Goal: Browse casually

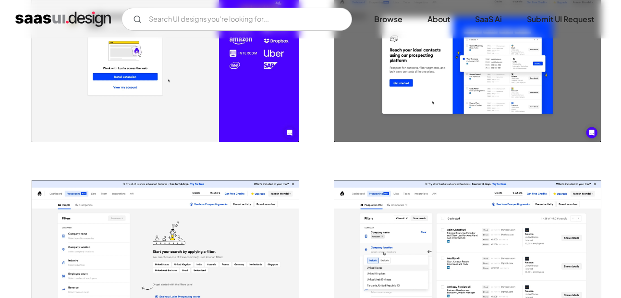
scroll to position [577, 0]
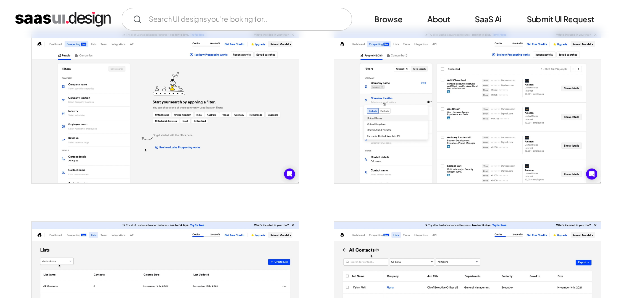
click at [439, 108] on img "open lightbox" at bounding box center [467, 107] width 267 height 153
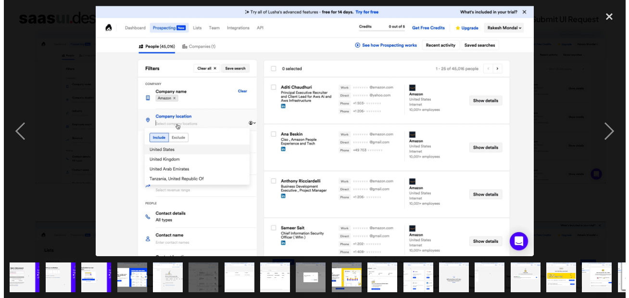
scroll to position [579, 0]
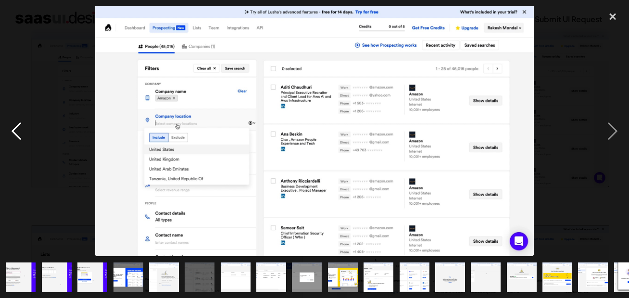
click at [31, 34] on div "previous image" at bounding box center [16, 131] width 33 height 250
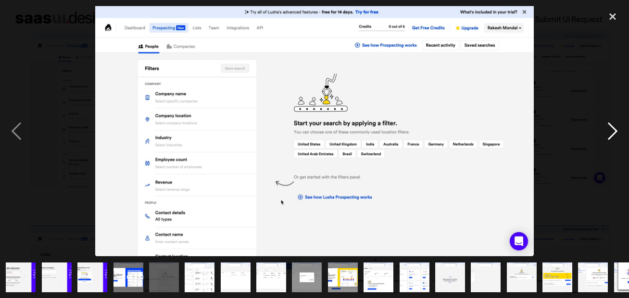
click at [615, 132] on div "next image" at bounding box center [612, 131] width 33 height 250
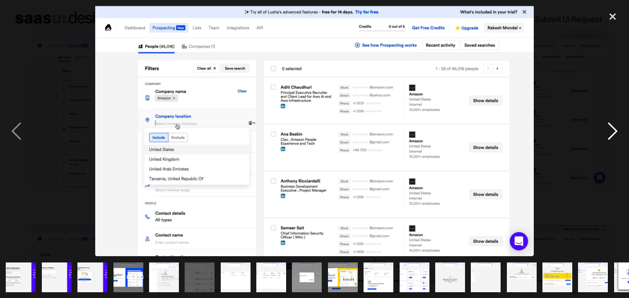
click at [615, 132] on div "next image" at bounding box center [612, 131] width 33 height 250
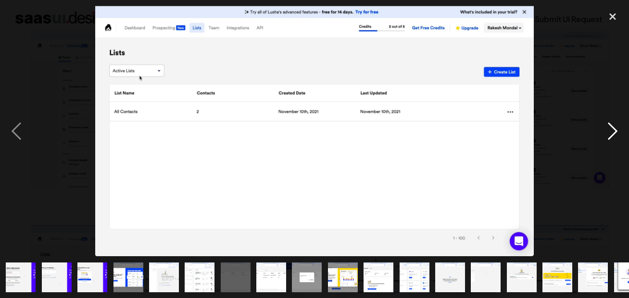
click at [615, 132] on div "next image" at bounding box center [612, 131] width 33 height 250
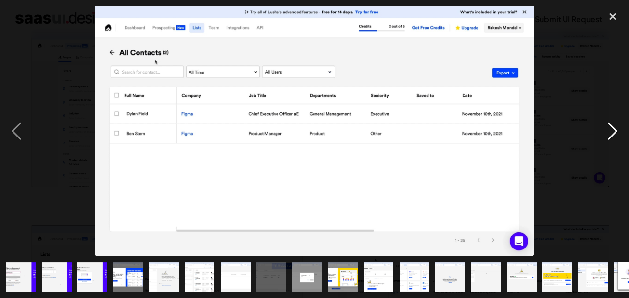
click at [615, 132] on div "next image" at bounding box center [612, 131] width 33 height 250
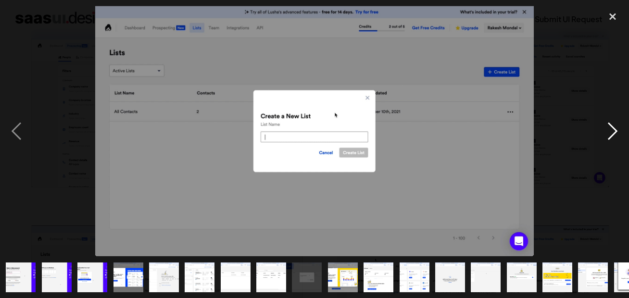
click at [615, 132] on div "next image" at bounding box center [612, 131] width 33 height 250
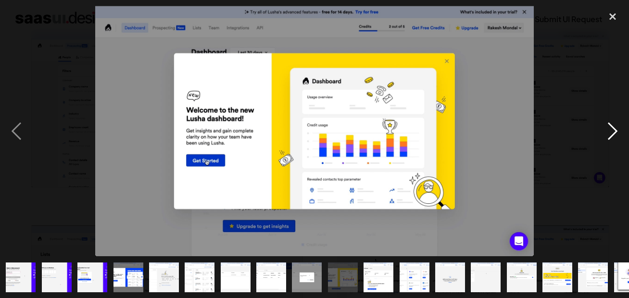
click at [615, 132] on div "next image" at bounding box center [612, 131] width 33 height 250
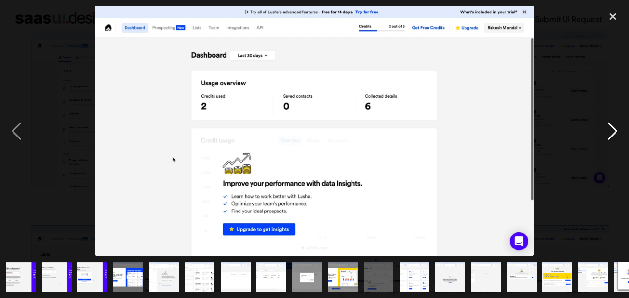
click at [615, 132] on div "next image" at bounding box center [612, 131] width 33 height 250
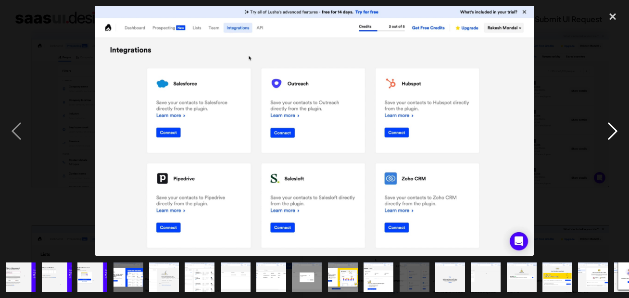
click at [615, 132] on div "next image" at bounding box center [612, 131] width 33 height 250
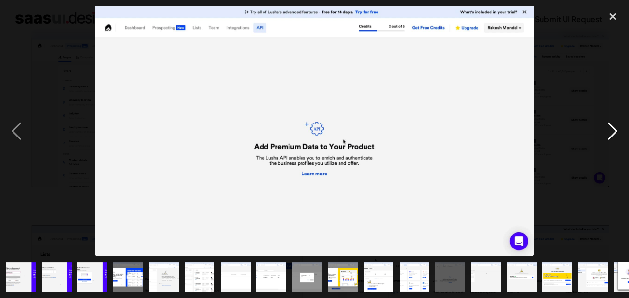
click at [615, 132] on div "next image" at bounding box center [612, 131] width 33 height 250
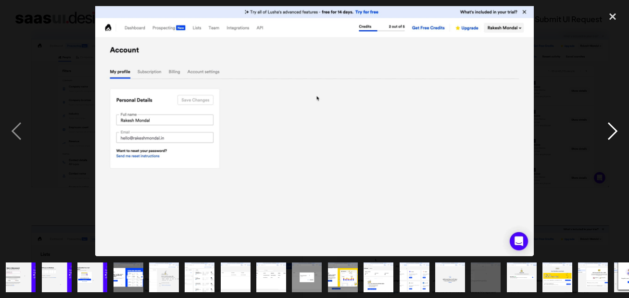
click at [615, 132] on div "next image" at bounding box center [612, 131] width 33 height 250
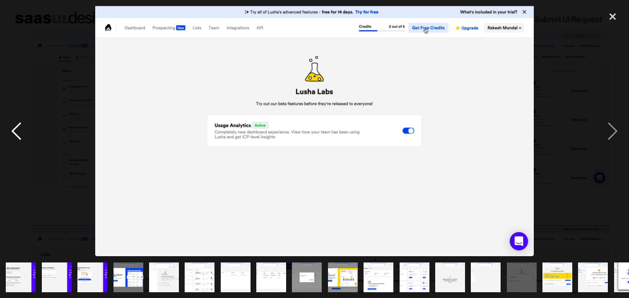
click at [24, 124] on div "previous image" at bounding box center [16, 131] width 33 height 250
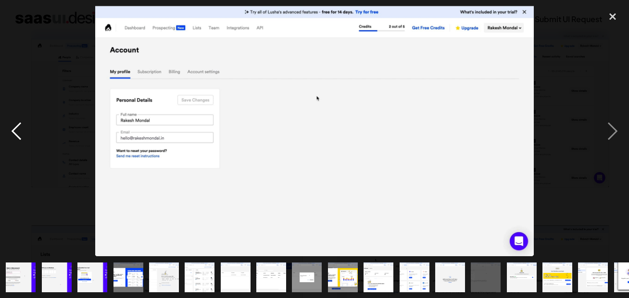
click at [24, 124] on div "previous image" at bounding box center [16, 131] width 33 height 250
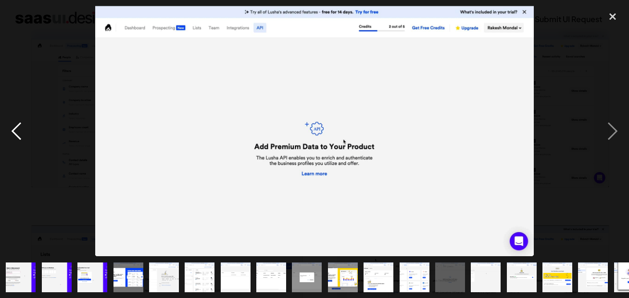
click at [24, 124] on div "previous image" at bounding box center [16, 131] width 33 height 250
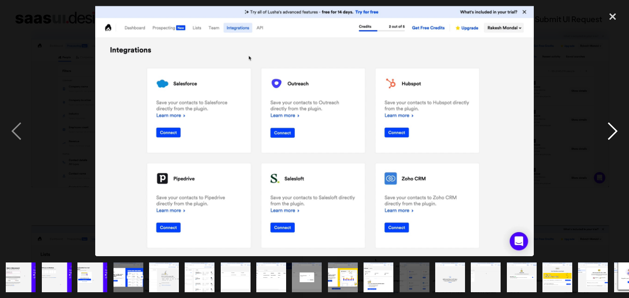
click at [612, 135] on div "next image" at bounding box center [612, 131] width 33 height 250
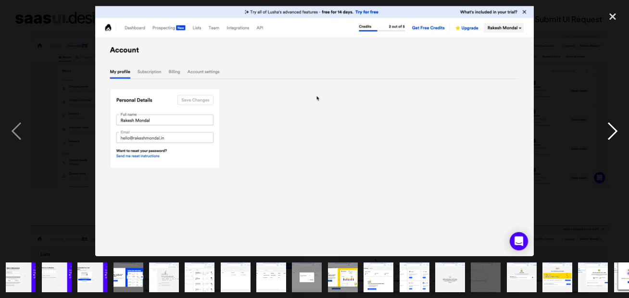
click at [612, 135] on div "next image" at bounding box center [612, 131] width 33 height 250
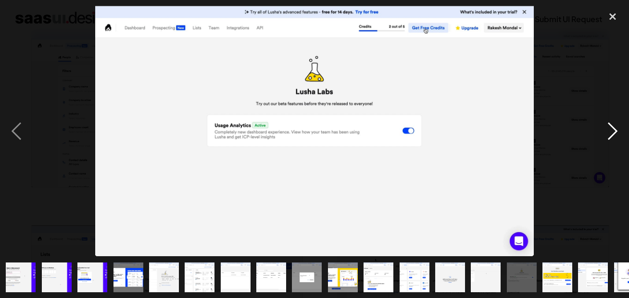
click at [612, 135] on div "next image" at bounding box center [612, 131] width 33 height 250
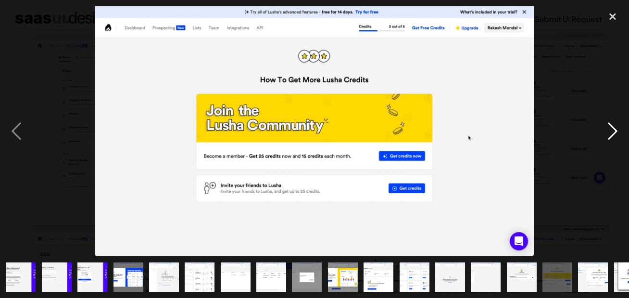
click at [612, 135] on div "next image" at bounding box center [612, 131] width 33 height 250
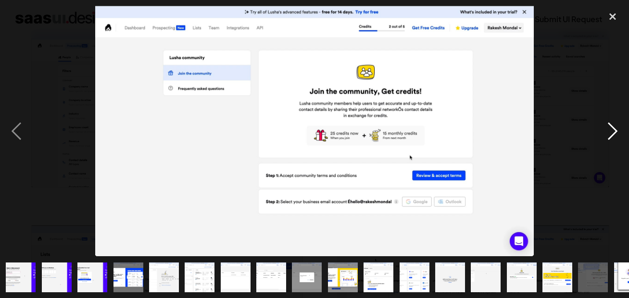
click at [612, 135] on div "next image" at bounding box center [612, 131] width 33 height 250
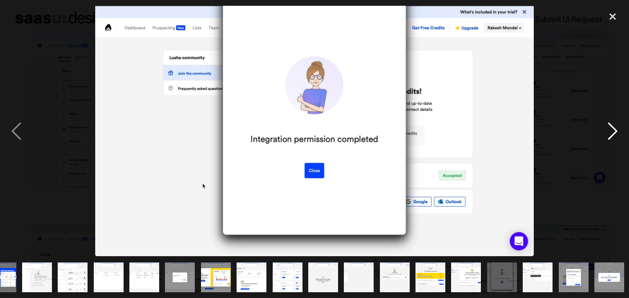
scroll to position [0, 128]
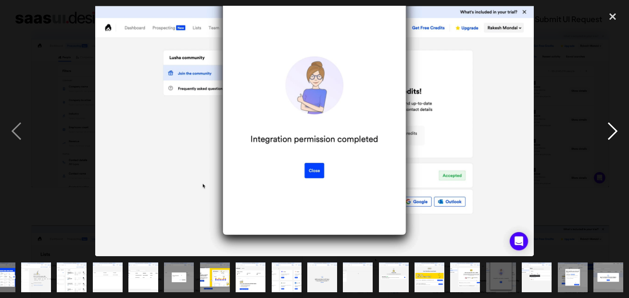
click at [612, 135] on div "next image" at bounding box center [612, 131] width 33 height 250
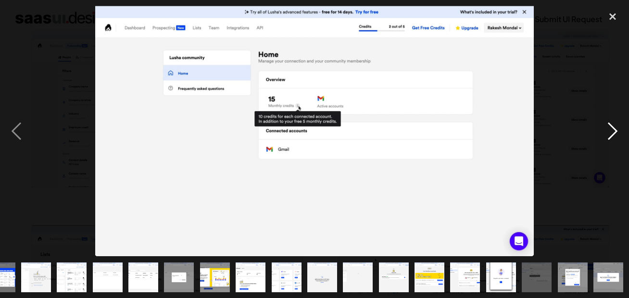
click at [612, 135] on div "next image" at bounding box center [612, 131] width 33 height 250
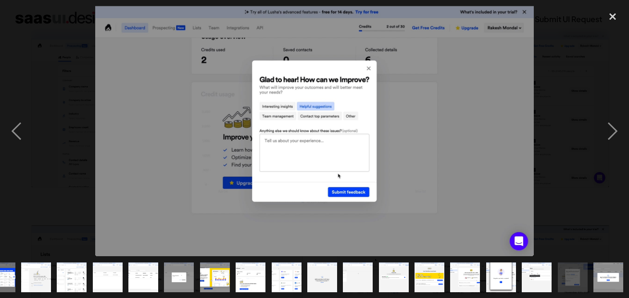
click at [573, 120] on div at bounding box center [314, 131] width 629 height 250
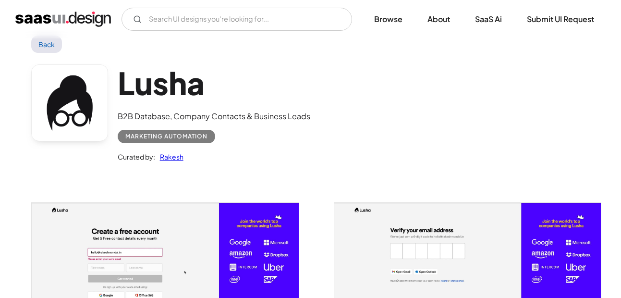
scroll to position [0, 0]
